Goal: Use online tool/utility

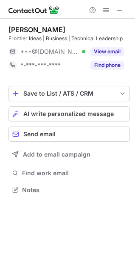
scroll to position [184, 135]
click at [121, 7] on span at bounding box center [119, 10] width 7 height 7
